Goal: Task Accomplishment & Management: Manage account settings

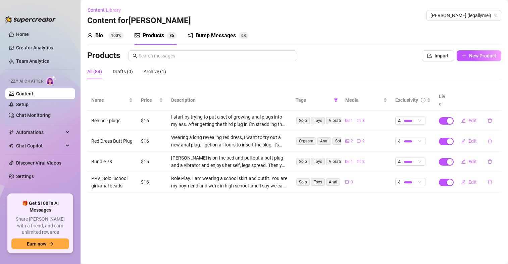
click at [18, 102] on link "Setup" at bounding box center [22, 104] width 12 height 5
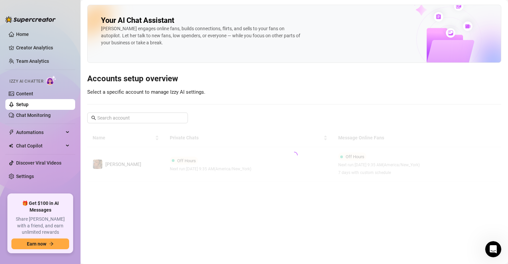
scroll to position [149, 0]
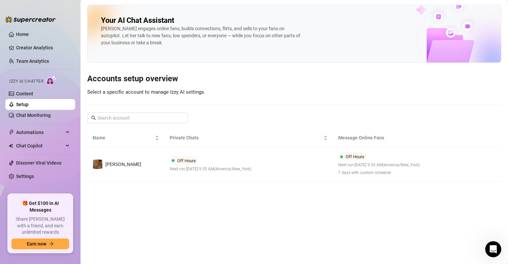
drag, startPoint x: 507, startPoint y: 106, endPoint x: 505, endPoint y: 136, distance: 30.0
click at [505, 136] on main "Your AI Chat Assistant [PERSON_NAME] engages online fans, builds connections, f…" at bounding box center [295, 132] width 428 height 264
click at [259, 197] on main "Your AI Chat Assistant [PERSON_NAME] engages online fans, builds connections, f…" at bounding box center [295, 132] width 428 height 264
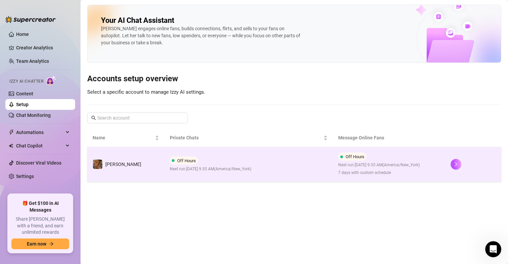
click at [340, 168] on span "Next run: [DATE] 9:35 AM ( [GEOGRAPHIC_DATA]/New_York )" at bounding box center [379, 165] width 82 height 6
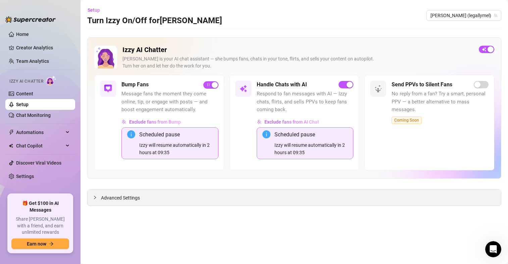
click at [138, 198] on span "Advanced Settings" at bounding box center [120, 197] width 39 height 7
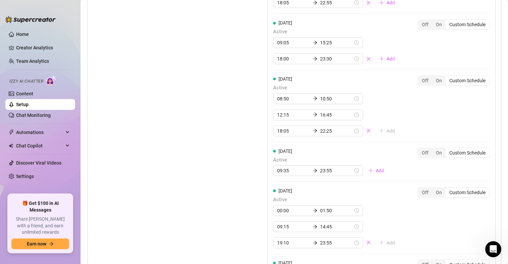
scroll to position [793, 0]
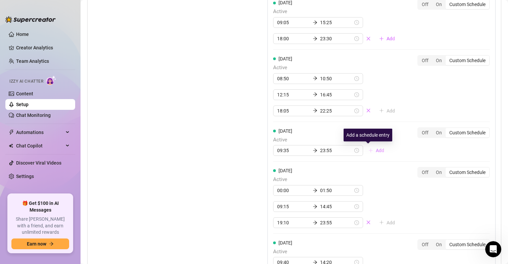
click at [376, 149] on span "Add" at bounding box center [380, 150] width 8 height 5
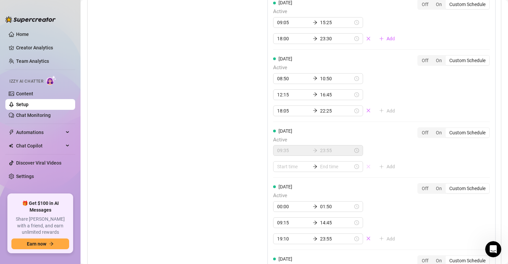
click at [366, 166] on icon "close" at bounding box center [368, 166] width 5 height 5
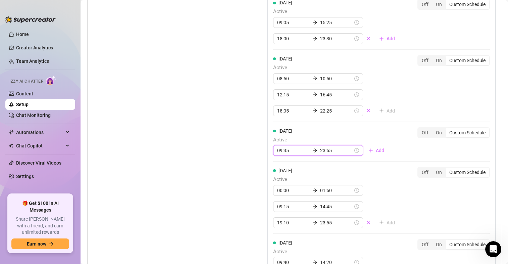
click at [278, 150] on input "09:35" at bounding box center [293, 150] width 33 height 7
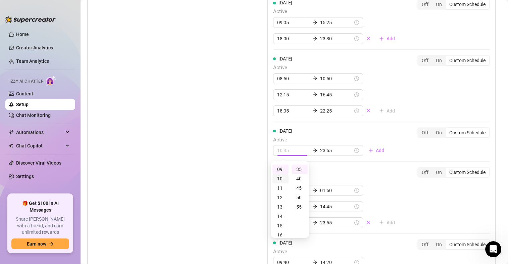
click at [277, 180] on div "10" at bounding box center [281, 178] width 16 height 9
type input "10:35"
click at [334, 161] on div at bounding box center [381, 161] width 217 height 0
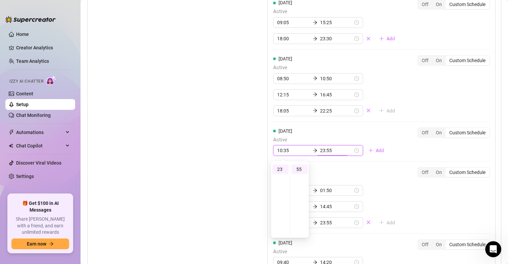
click at [320, 150] on input "23:55" at bounding box center [336, 150] width 33 height 7
type input "23:55"
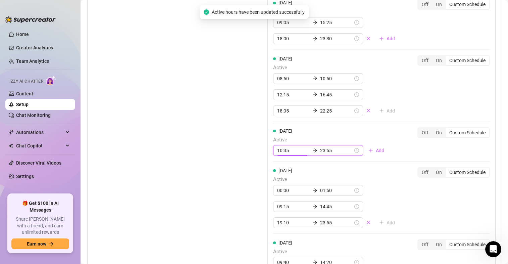
click at [285, 152] on input "10:35" at bounding box center [293, 150] width 33 height 7
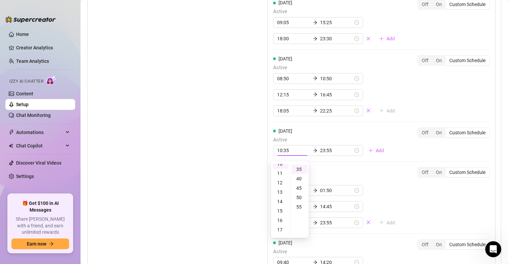
scroll to position [97, 0]
click at [283, 214] on div "15" at bounding box center [281, 212] width 16 height 9
type input "15:35"
click at [282, 171] on div "15" at bounding box center [281, 169] width 16 height 9
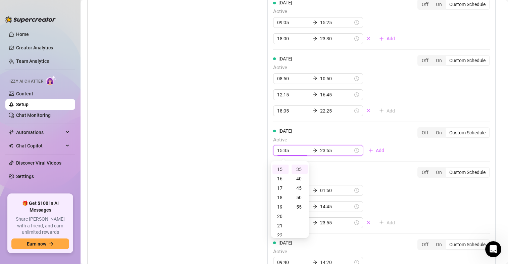
click at [337, 167] on div "[DATE] Active 00:00 01:50 09:15 14:45 19:10 23:55 Add" at bounding box center [336, 197] width 127 height 61
click at [398, 176] on div "[DATE] Active 00:00 01:50 09:15 14:45 19:10 23:55 Add Off On Custom Schedule" at bounding box center [381, 197] width 217 height 61
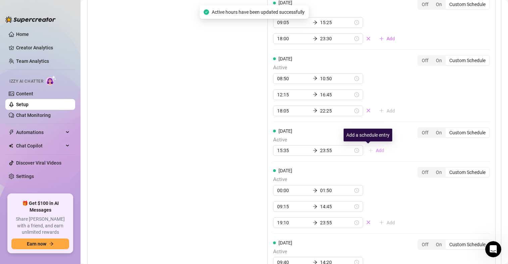
click at [376, 151] on span "Add" at bounding box center [380, 150] width 8 height 5
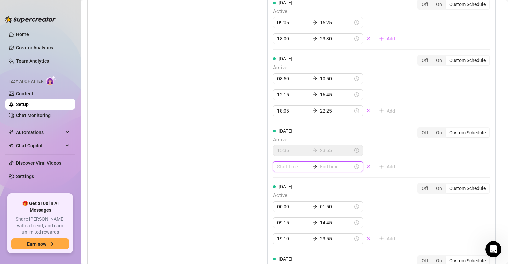
click at [296, 167] on input at bounding box center [293, 166] width 33 height 7
type input "04:00"
type input "00:05"
click at [366, 166] on icon "close" at bounding box center [368, 166] width 5 height 5
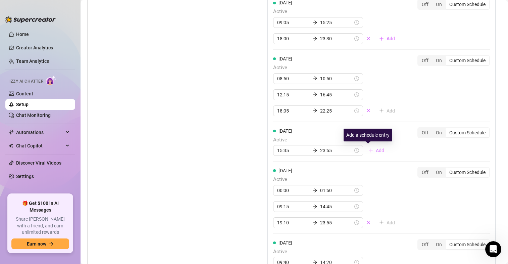
click at [376, 149] on span "Add" at bounding box center [380, 150] width 8 height 5
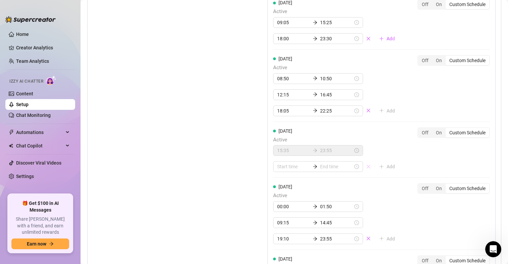
click at [367, 166] on icon "close" at bounding box center [369, 167] width 4 height 4
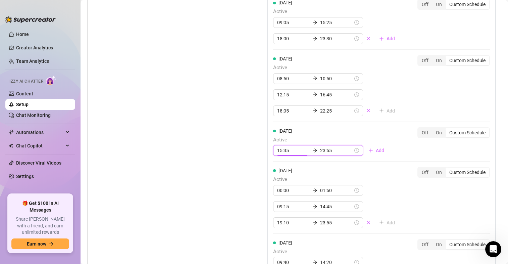
drag, startPoint x: 287, startPoint y: 149, endPoint x: 274, endPoint y: 150, distance: 13.1
click at [274, 150] on div "15:35 23:55" at bounding box center [318, 150] width 90 height 11
click at [316, 166] on div "[DATE] Active 00:00 01:35 08:20 15:30 17:05 22:55 Add Off On Custom Schedule [D…" at bounding box center [382, 80] width 228 height 430
click at [282, 151] on input "15:35" at bounding box center [293, 150] width 33 height 7
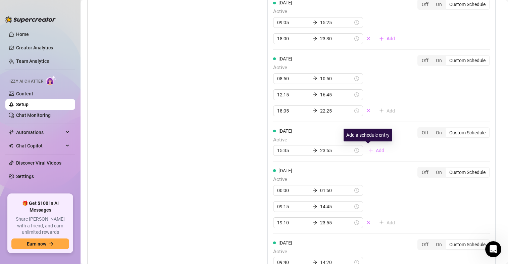
click at [369, 151] on icon "plus" at bounding box center [371, 150] width 5 height 5
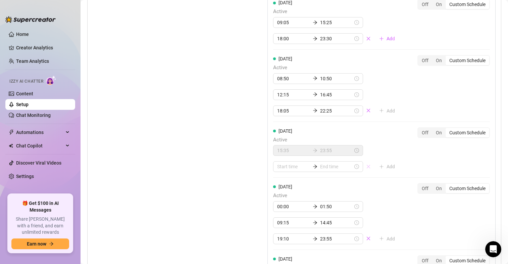
click at [367, 167] on icon "close" at bounding box center [369, 167] width 4 height 4
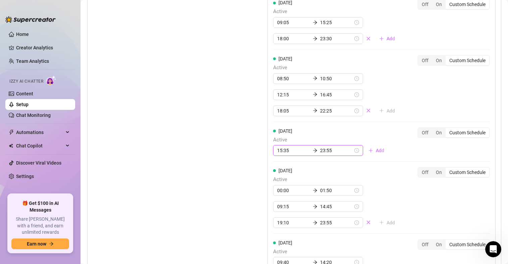
click at [288, 149] on input "15:35" at bounding box center [293, 150] width 33 height 7
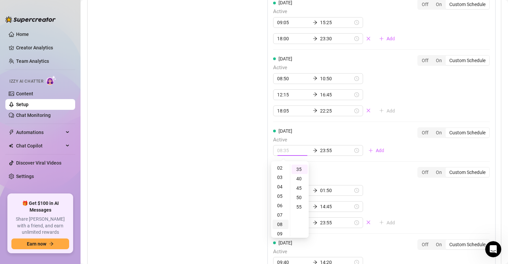
click at [281, 225] on div "08" at bounding box center [281, 224] width 16 height 9
type input "08:00"
click at [299, 169] on div "00" at bounding box center [300, 168] width 16 height 9
click at [326, 169] on div "[DATE] Active 00:00 01:50 09:15 14:45 19:10 23:55 Add" at bounding box center [336, 197] width 127 height 61
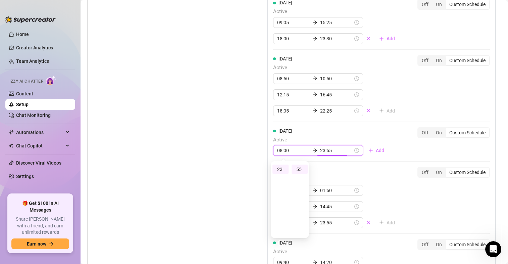
scroll to position [216, 0]
click at [358, 177] on div "[DATE] Active 00:00 01:50 09:15 14:45 19:10 23:55 Add" at bounding box center [336, 197] width 127 height 61
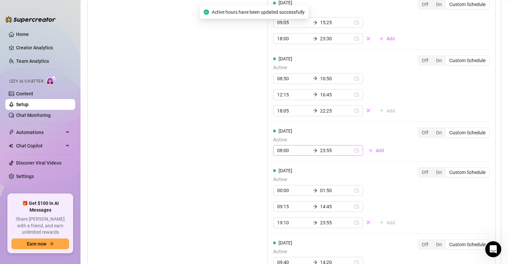
click at [314, 147] on div "08:00 23:55" at bounding box center [318, 150] width 90 height 11
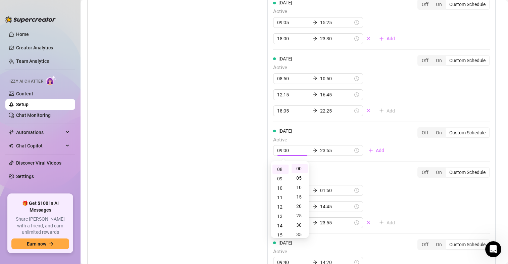
type input "08:00"
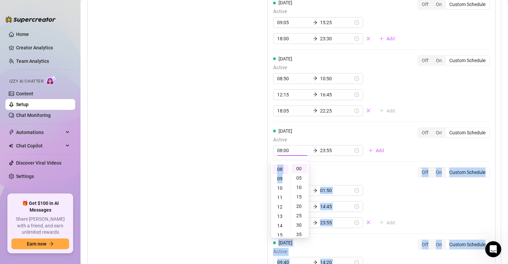
drag, startPoint x: 283, startPoint y: 178, endPoint x: 325, endPoint y: 164, distance: 44.7
click at [325, 164] on body "Home Creator Analytics Team Analytics Izzy AI Chatter Content Setup Chat Monito…" at bounding box center [254, 132] width 508 height 264
click at [325, 164] on div "[DATE] Active 00:00 01:35 08:20 15:30 17:05 22:55 Add Off On Custom Schedule [D…" at bounding box center [382, 80] width 228 height 430
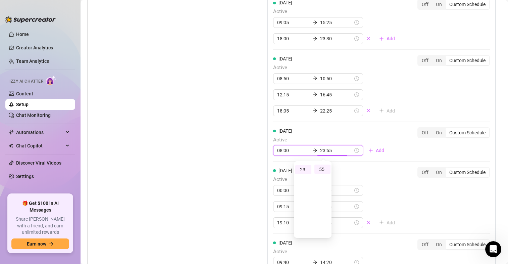
scroll to position [103, 0]
click at [321, 149] on input "23:55" at bounding box center [336, 150] width 33 height 7
click at [303, 201] on div "09" at bounding box center [303, 200] width 16 height 9
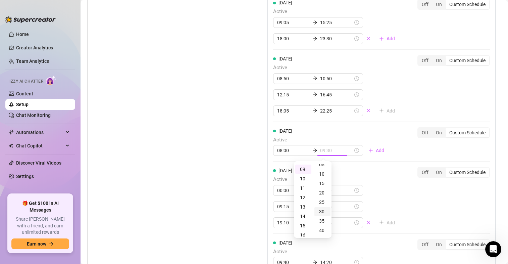
click at [323, 212] on div "30" at bounding box center [323, 211] width 16 height 9
type input "09:30"
click at [354, 174] on div "[DATE] Active 00:00 01:50 09:15 14:45 19:10 23:55 Add" at bounding box center [336, 197] width 127 height 61
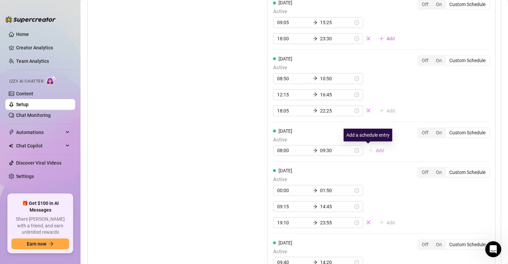
click at [368, 152] on button "Add" at bounding box center [376, 150] width 27 height 11
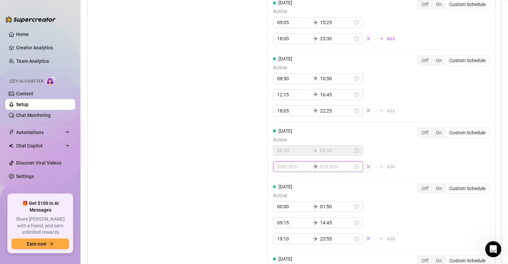
click at [297, 168] on input at bounding box center [293, 166] width 33 height 7
type input "00:00"
click at [280, 235] on div "15" at bounding box center [281, 234] width 16 height 9
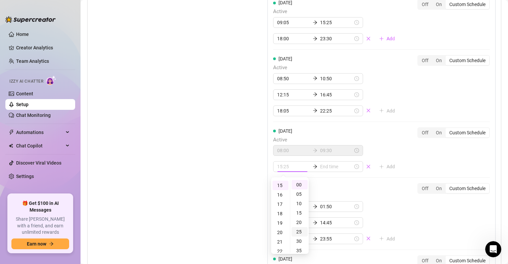
click at [300, 233] on div "25" at bounding box center [300, 231] width 16 height 9
type input "15:25"
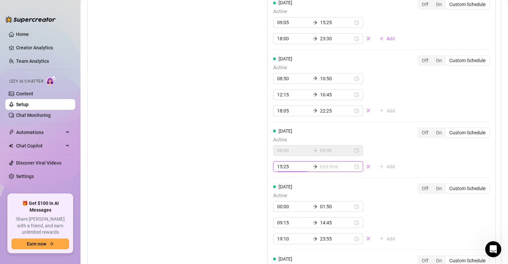
click at [330, 197] on span "Active" at bounding box center [336, 196] width 127 height 8
type input "15:30"
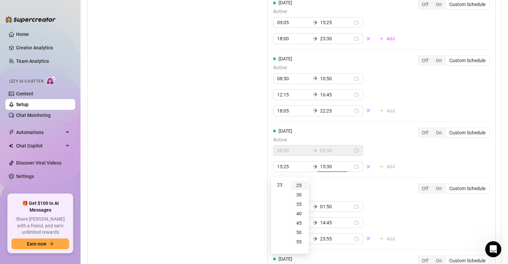
type input "15:25"
click at [284, 185] on div "23" at bounding box center [281, 184] width 16 height 9
type input "23:55"
click at [301, 185] on div "55" at bounding box center [300, 184] width 16 height 9
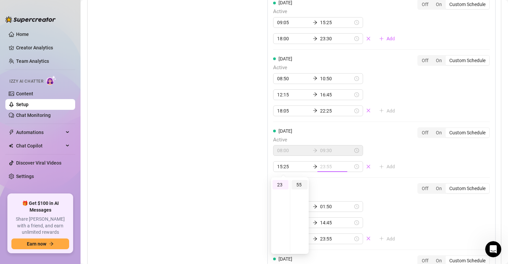
click at [300, 185] on div "55" at bounding box center [300, 184] width 16 height 9
click at [346, 190] on div "[DATE] Active 00:00 01:50 09:15 14:45 19:10 23:55 Add" at bounding box center [336, 213] width 127 height 61
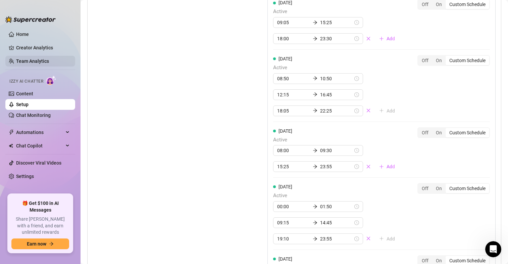
click at [49, 64] on link "Team Analytics" at bounding box center [32, 60] width 33 height 5
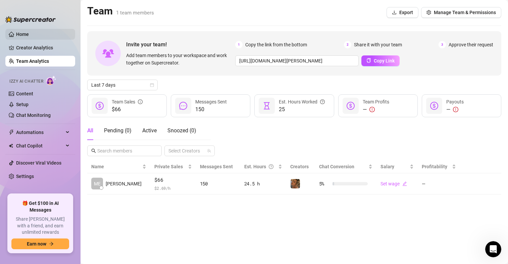
click at [16, 32] on link "Home" at bounding box center [22, 34] width 13 height 5
